Goal: Task Accomplishment & Management: Manage account settings

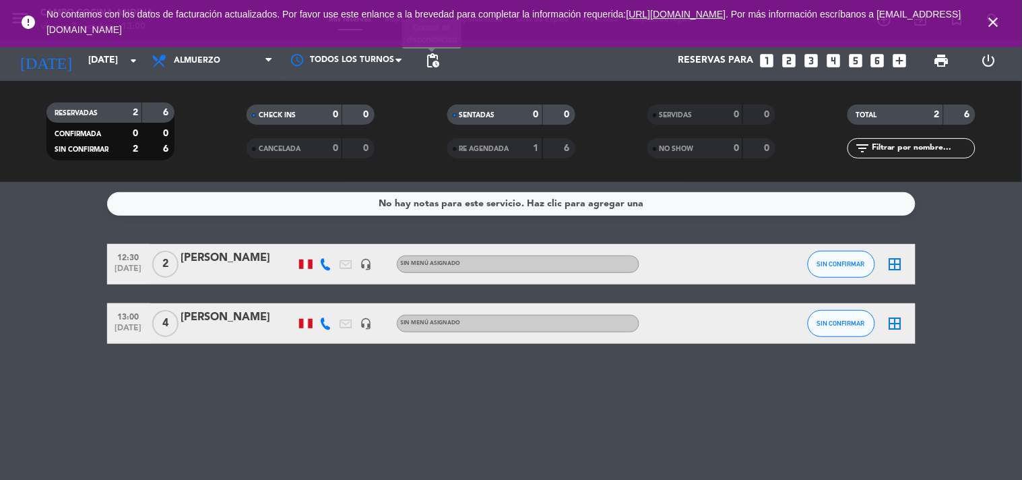
click at [430, 57] on span "pending_actions" at bounding box center [432, 61] width 16 height 16
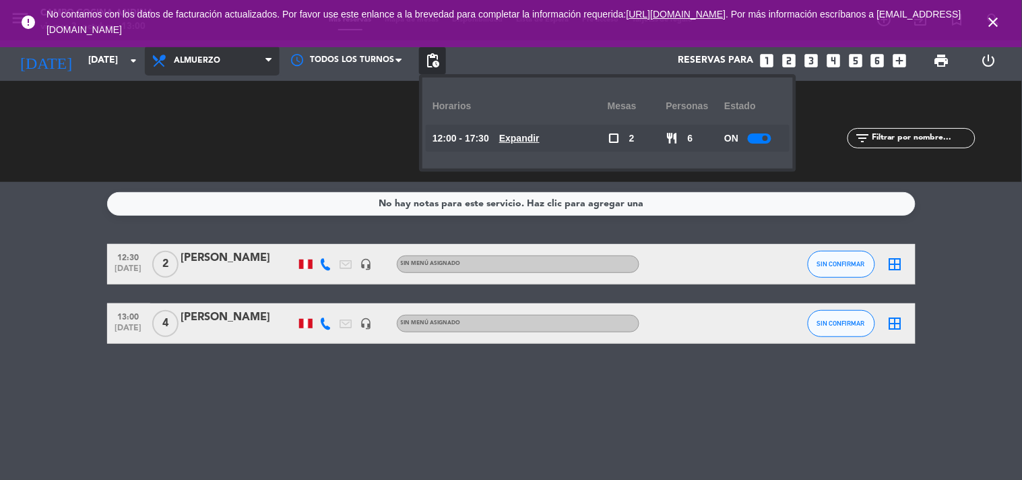
click at [200, 61] on span "Almuerzo" at bounding box center [197, 60] width 46 height 9
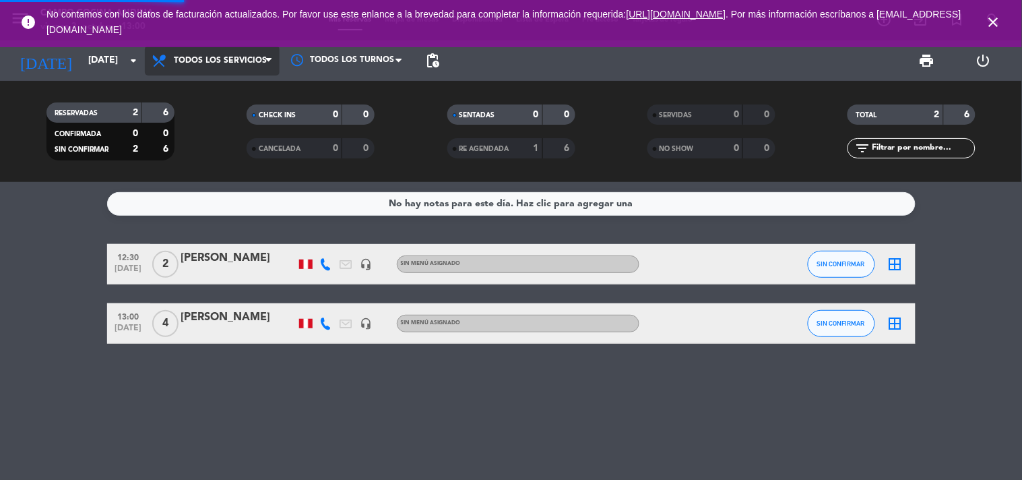
click at [195, 85] on div "menu Campo Cocina [PERSON_NAME][DATE] 3. octubre - 13:00 Mis reservas Mapa de m…" at bounding box center [511, 91] width 1022 height 182
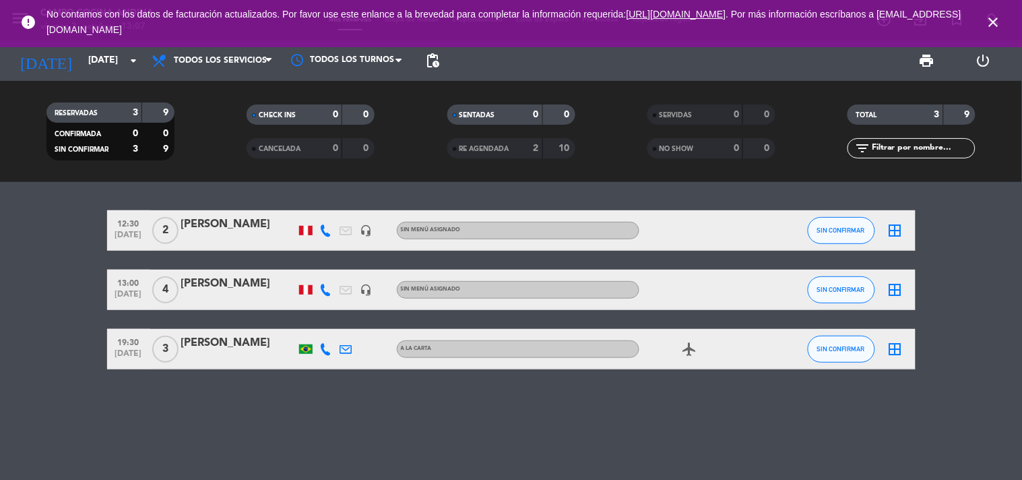
click at [1000, 24] on icon "close" at bounding box center [994, 22] width 16 height 16
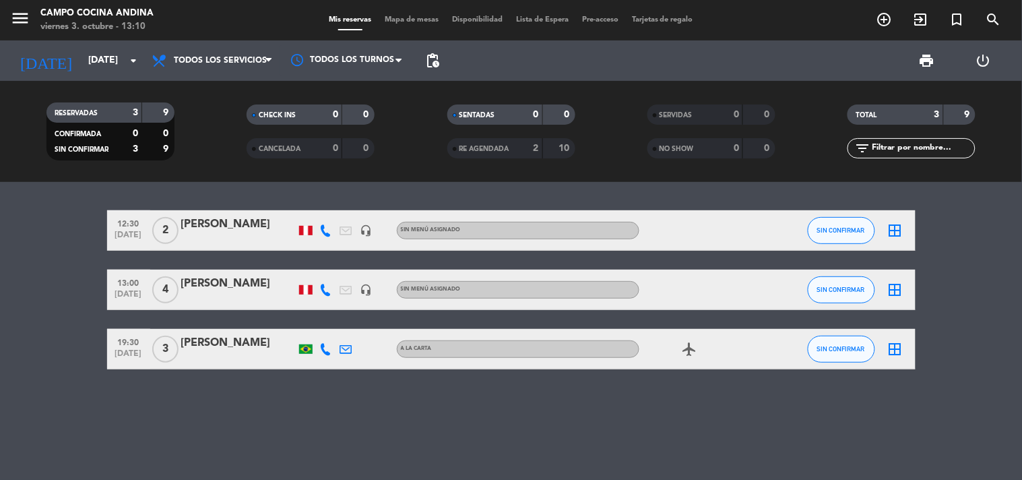
click at [467, 478] on div "12:30 [DATE] 2 [PERSON_NAME] headset_mic Sin menú asignado SIN CONFIRMAR border…" at bounding box center [511, 331] width 1022 height 298
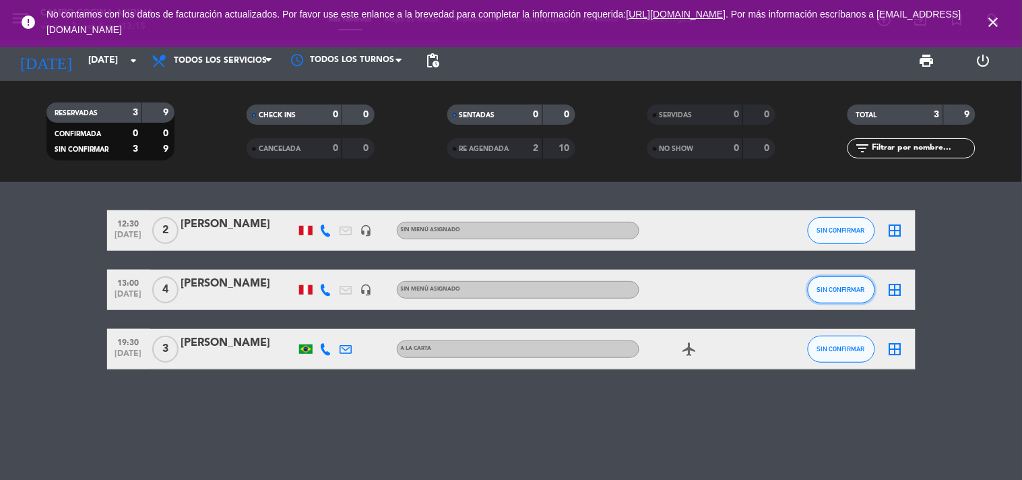
click at [831, 290] on span "SIN CONFIRMAR" at bounding box center [841, 289] width 48 height 7
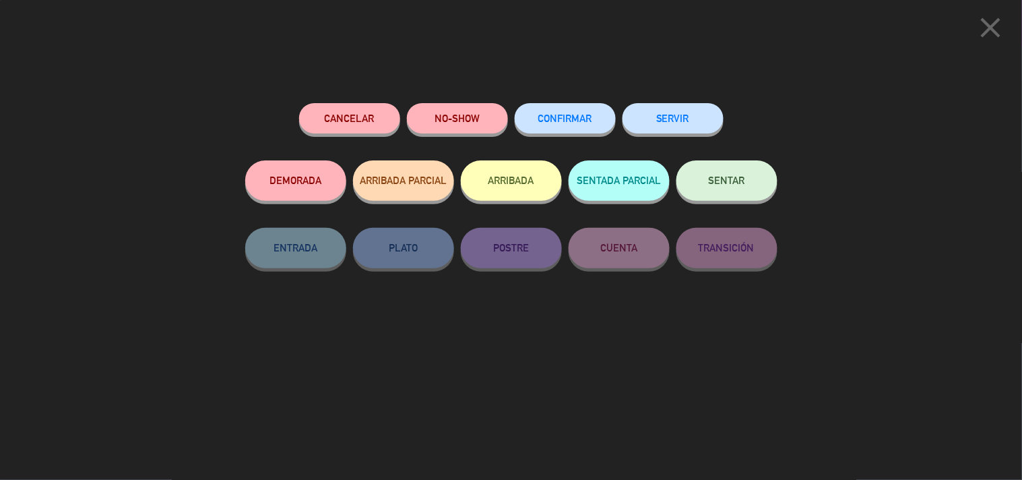
click at [663, 125] on button "SERVIR" at bounding box center [672, 118] width 101 height 30
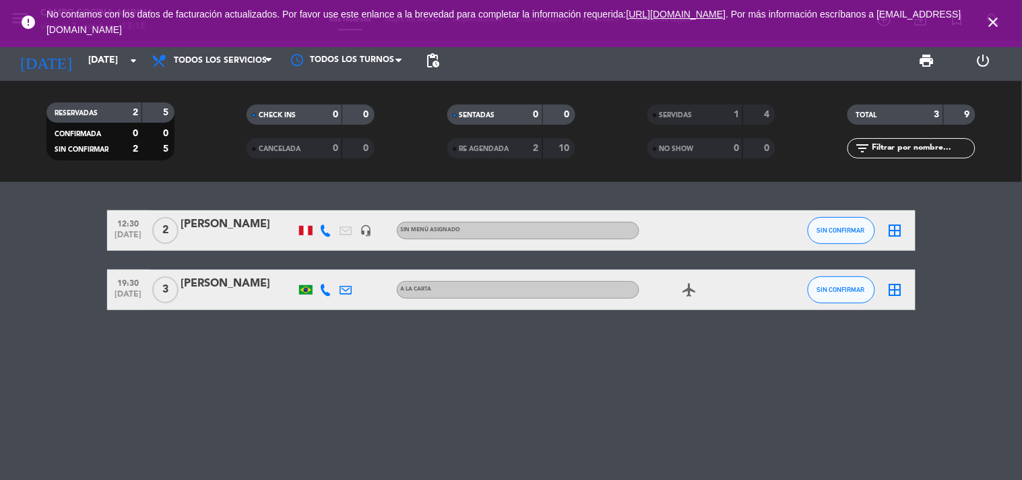
click at [804, 232] on div "12:30 [DATE] 2 [PERSON_NAME] headset_mic Sin menú asignado SIN CONFIRMAR border…" at bounding box center [511, 230] width 808 height 40
click at [812, 232] on button "SIN CONFIRMAR" at bounding box center [841, 230] width 67 height 27
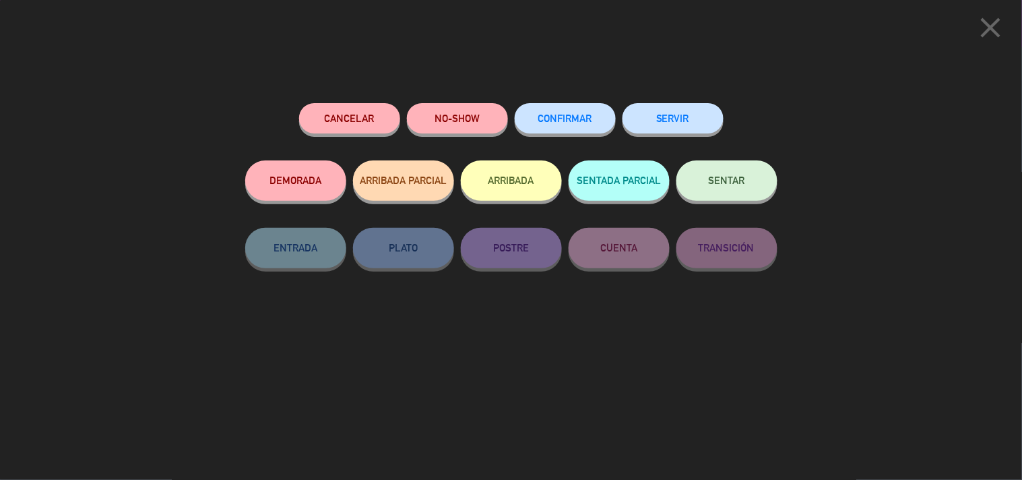
click at [459, 127] on button "NO-SHOW" at bounding box center [457, 118] width 101 height 30
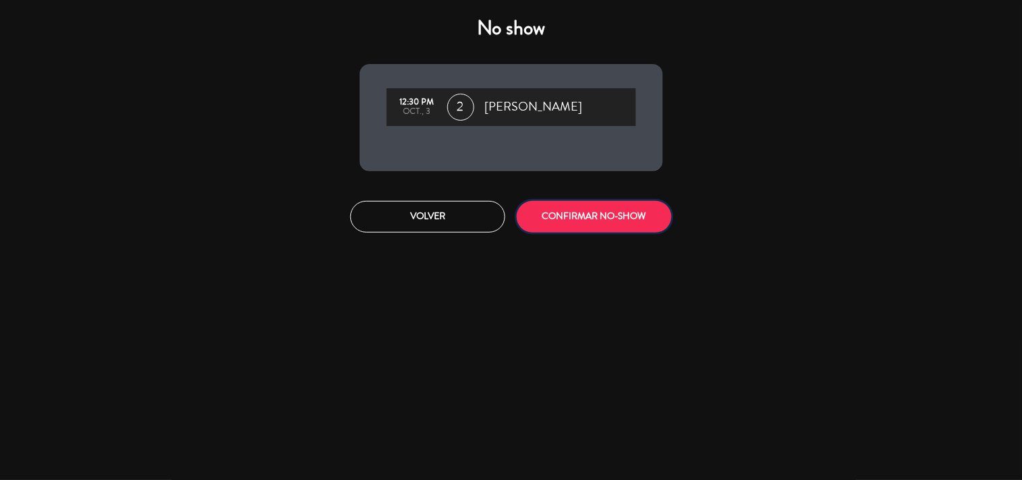
click at [565, 214] on button "CONFIRMAR NO-SHOW" at bounding box center [594, 217] width 155 height 32
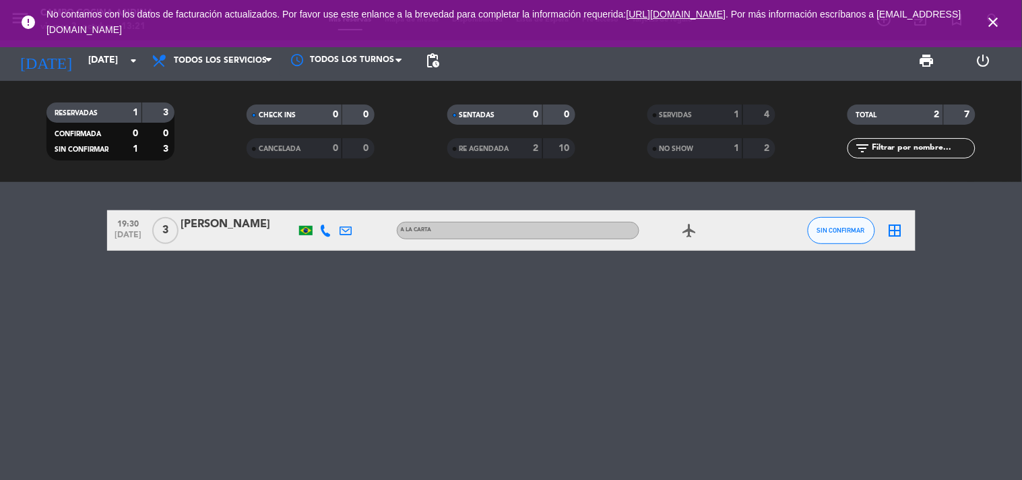
drag, startPoint x: 373, startPoint y: 247, endPoint x: 369, endPoint y: 271, distance: 23.8
click at [369, 271] on div "19:30 [DATE] 3 [PERSON_NAME] A la carta airplanemode_active SIN CONFIRMAR borde…" at bounding box center [511, 331] width 1022 height 298
click at [369, 275] on div "19:30 [DATE] 3 [PERSON_NAME] A la carta airplanemode_active SIN CONFIRMAR borde…" at bounding box center [511, 331] width 1022 height 298
click at [369, 271] on div "19:30 [DATE] 3 [PERSON_NAME] A la carta airplanemode_active SIN CONFIRMAR borde…" at bounding box center [511, 331] width 1022 height 298
drag, startPoint x: 369, startPoint y: 271, endPoint x: 263, endPoint y: 354, distance: 134.8
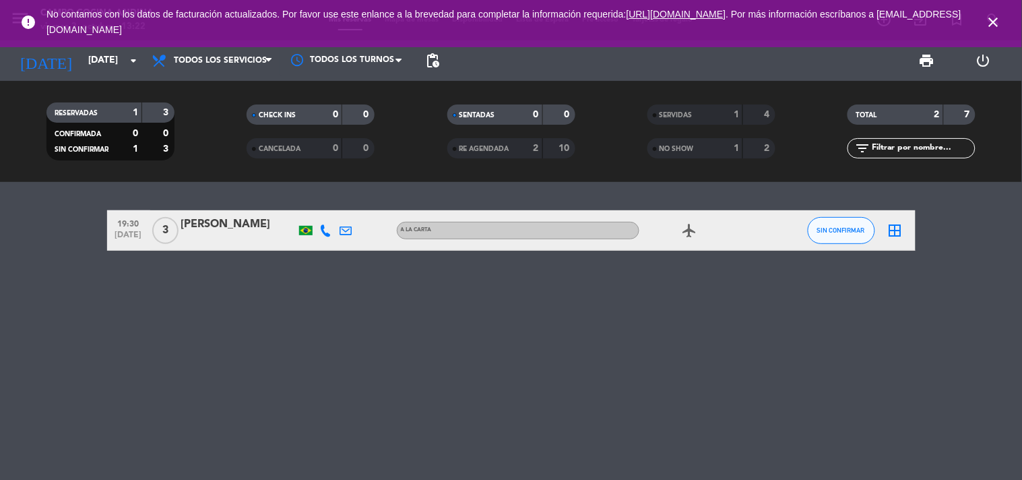
click at [263, 354] on div "19:30 [DATE] 3 [PERSON_NAME] A la carta airplanemode_active SIN CONFIRMAR borde…" at bounding box center [511, 331] width 1022 height 298
click at [991, 23] on icon "close" at bounding box center [994, 22] width 16 height 16
click at [993, 22] on icon "close" at bounding box center [994, 22] width 16 height 16
